Goal: Information Seeking & Learning: Learn about a topic

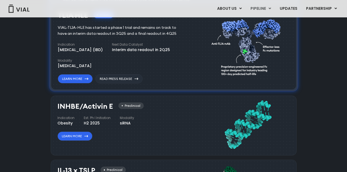
scroll to position [399, 0]
drag, startPoint x: 58, startPoint y: 121, endPoint x: 72, endPoint y: 122, distance: 14.1
click at [72, 122] on div "Obesity" at bounding box center [65, 123] width 17 height 6
copy div "Obesity"
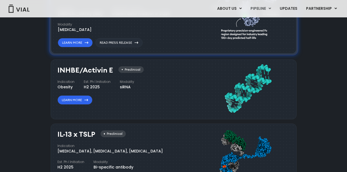
scroll to position [454, 0]
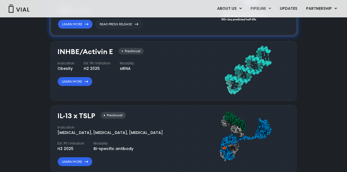
click at [120, 90] on div "INHBE/Activin E Preclinical Indication Obesity Est. Ph I Initiation H2 2025 Mod…" at bounding box center [130, 69] width 146 height 49
click at [58, 51] on h3 "INHBE/Activin E" at bounding box center [85, 52] width 56 height 8
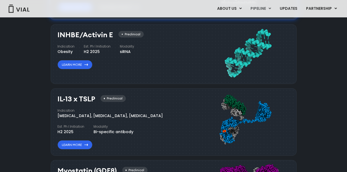
scroll to position [476, 0]
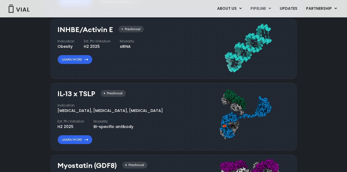
drag, startPoint x: 57, startPoint y: 108, endPoint x: 142, endPoint y: 107, distance: 84.3
click at [142, 107] on div "Indication [MEDICAL_DATA], [MEDICAL_DATA], [MEDICAL_DATA] Est. Ph I Initiation …" at bounding box center [122, 116] width 131 height 27
copy div "[MEDICAL_DATA], [MEDICAL_DATA], [MEDICAL_DATA]"
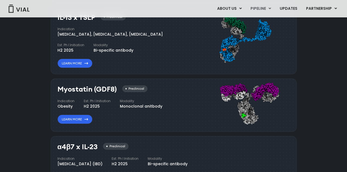
scroll to position [552, 0]
click at [36, 122] on div "Pipeline Now recruiting sites globally Join Our Next Chapter in UC Innovation, …" at bounding box center [173, 4] width 335 height 401
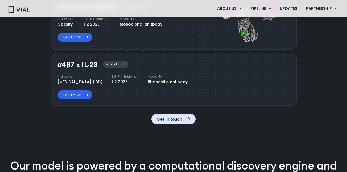
scroll to position [633, 0]
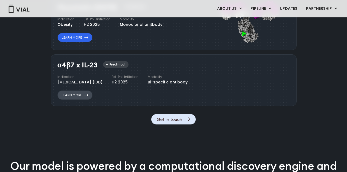
click at [80, 100] on link "Learn More" at bounding box center [74, 94] width 35 height 9
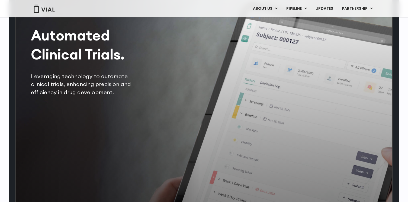
scroll to position [1104, 0]
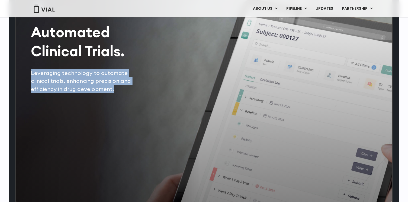
drag, startPoint x: 31, startPoint y: 84, endPoint x: 79, endPoint y: 98, distance: 50.0
click at [79, 93] on p "Leveraging technology to automate clinical trials, enhancing precision and effi…" at bounding box center [87, 81] width 113 height 24
copy p "Leveraging technology to automate clinical trials, enhancing precision and effi…"
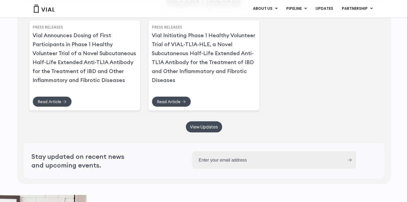
scroll to position [1347, 0]
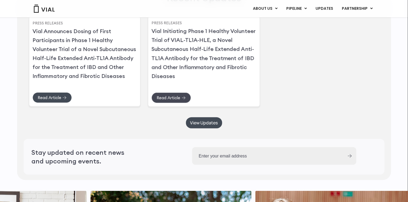
click at [180, 103] on link "Read Article" at bounding box center [172, 97] width 40 height 11
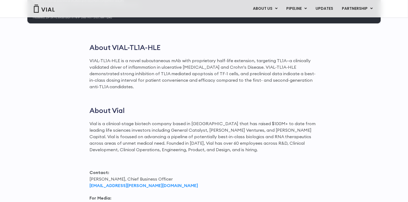
scroll to position [769, 0]
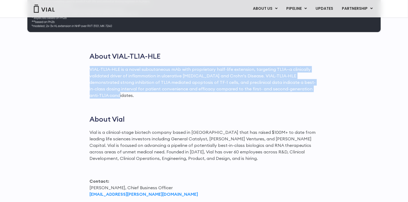
drag, startPoint x: 91, startPoint y: 64, endPoint x: 308, endPoint y: 82, distance: 217.9
click at [308, 82] on p "VIAL-TL1A-HLE is a novel subcutaneous mAb with proprietary half-life extension,…" at bounding box center [204, 82] width 229 height 33
copy p "VIAL-TL1A-HLE is a novel subcutaneous mAb with proprietary half-life extension,…"
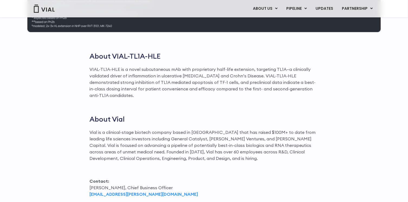
click at [210, 115] on h2 "About Vial" at bounding box center [204, 119] width 229 height 9
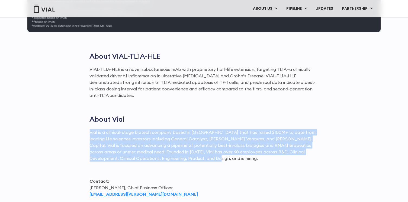
drag, startPoint x: 91, startPoint y: 122, endPoint x: 186, endPoint y: 149, distance: 98.8
click at [186, 149] on p "Vial is a clinical-stage biotech company based in San Francisco that has raised…" at bounding box center [204, 145] width 229 height 33
copy p "Vial is a clinical-stage biotech company based in San Francisco that has raised…"
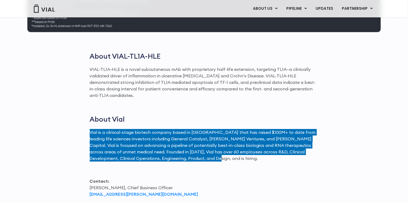
drag, startPoint x: 273, startPoint y: 201, endPoint x: 15, endPoint y: 126, distance: 269.1
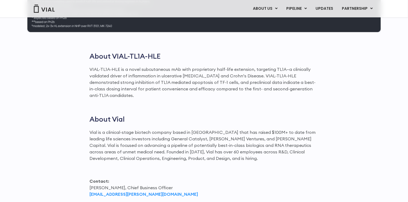
click at [194, 183] on p "Contact: Max James, Chief Business Officer max.james@vial.com" at bounding box center [204, 188] width 229 height 20
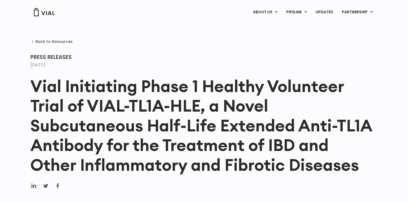
scroll to position [0, 0]
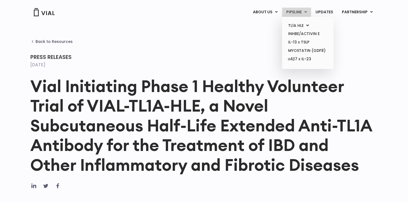
click at [295, 11] on link "PIPELINE" at bounding box center [296, 12] width 29 height 9
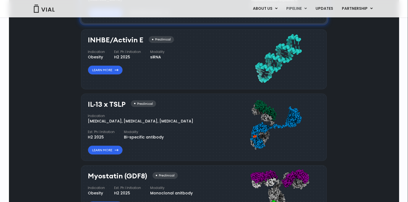
scroll to position [478, 0]
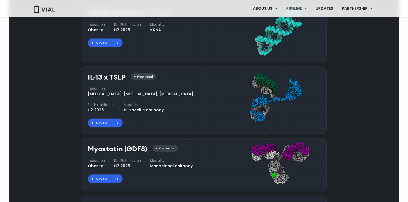
copy div "[MEDICAL_DATA], [MEDICAL_DATA], [MEDICAL_DATA]"
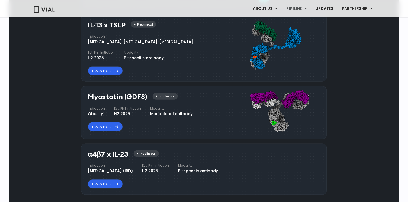
scroll to position [527, 0]
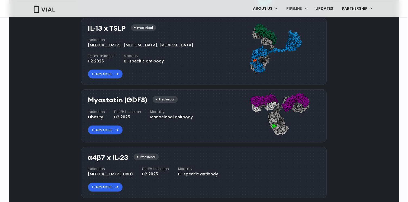
copy h3 "Myostatin (GDF8)"
click at [222, 156] on div "α4β7 x IL-23 Preclinical Indication Inflammatory bowel disease (IBD) Est. Ph I …" at bounding box center [161, 171] width 146 height 41
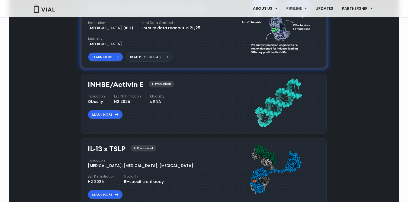
scroll to position [396, 0]
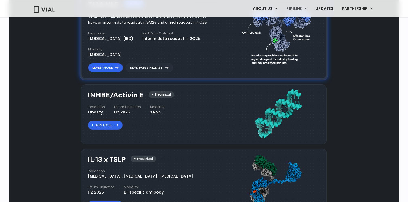
drag, startPoint x: 88, startPoint y: 92, endPoint x: 146, endPoint y: 91, distance: 58.0
click at [146, 91] on div "INHBE/Activin E Preclinical" at bounding box center [131, 95] width 86 height 8
copy h3 "INHBE/Activin E"
